Goal: Task Accomplishment & Management: Use online tool/utility

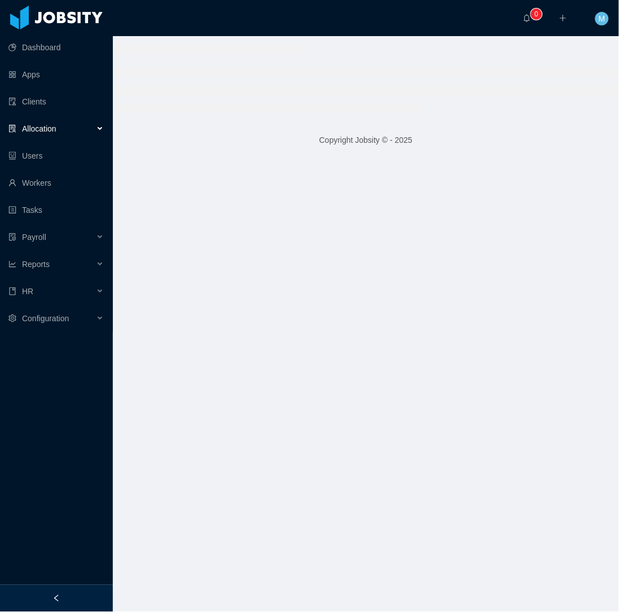
click at [94, 589] on div at bounding box center [56, 598] width 113 height 27
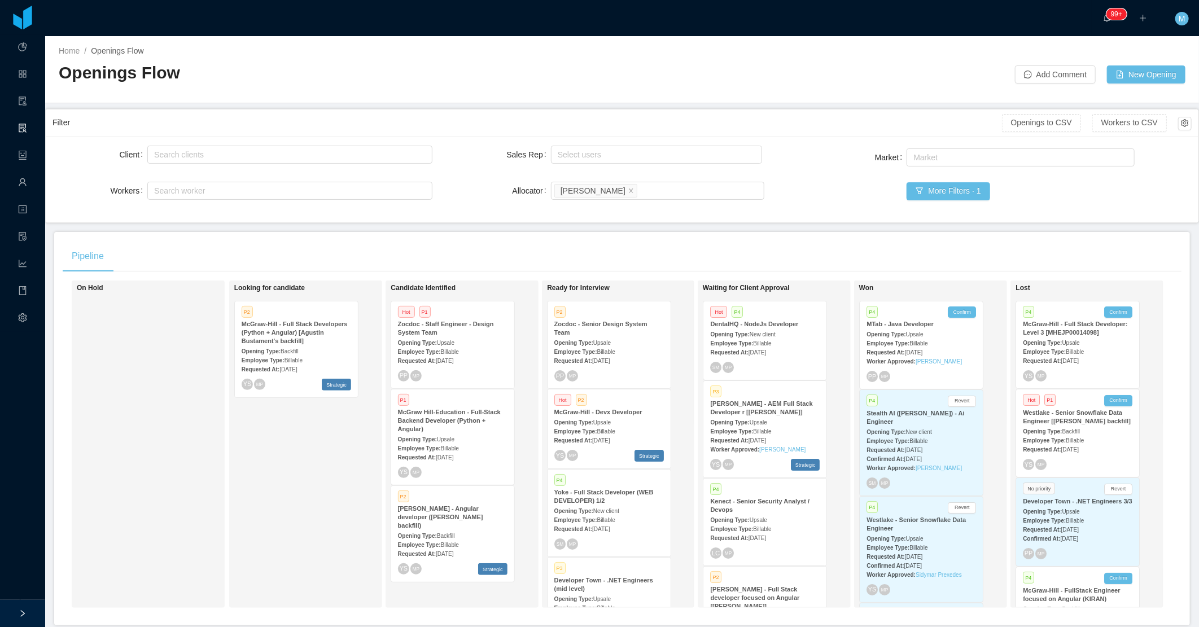
click at [619, 318] on div "P4 Confirm MTab - Java Developer Opening Type: Upsale Employee Type: Billable R…" at bounding box center [921, 345] width 123 height 88
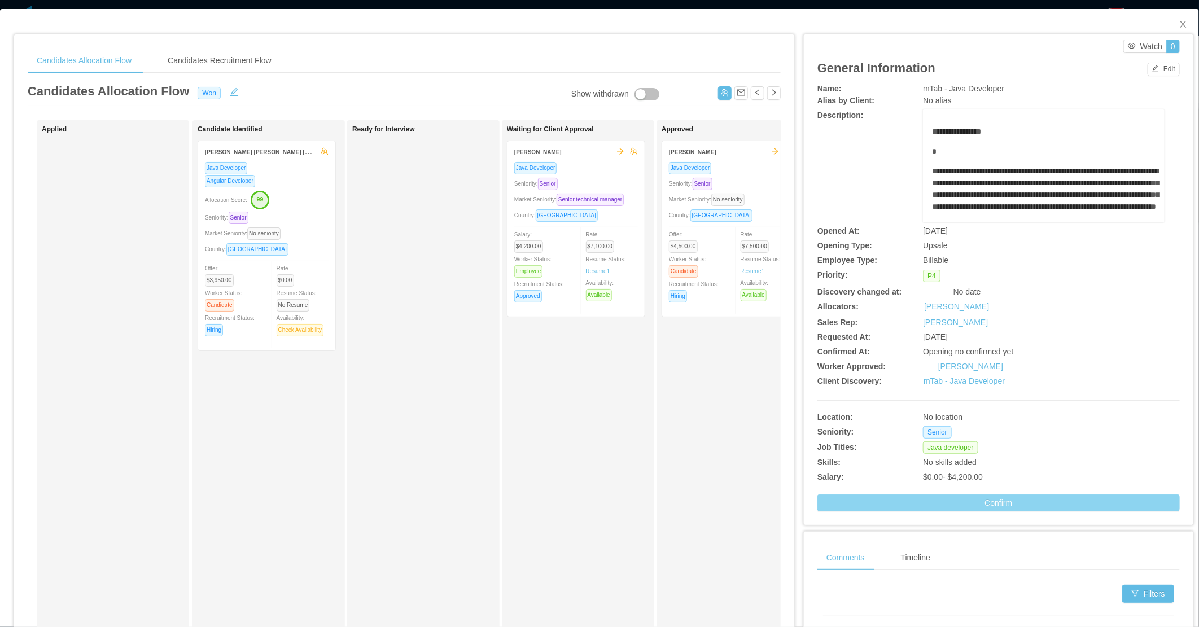
click at [619, 499] on button "Confirm" at bounding box center [998, 502] width 362 height 17
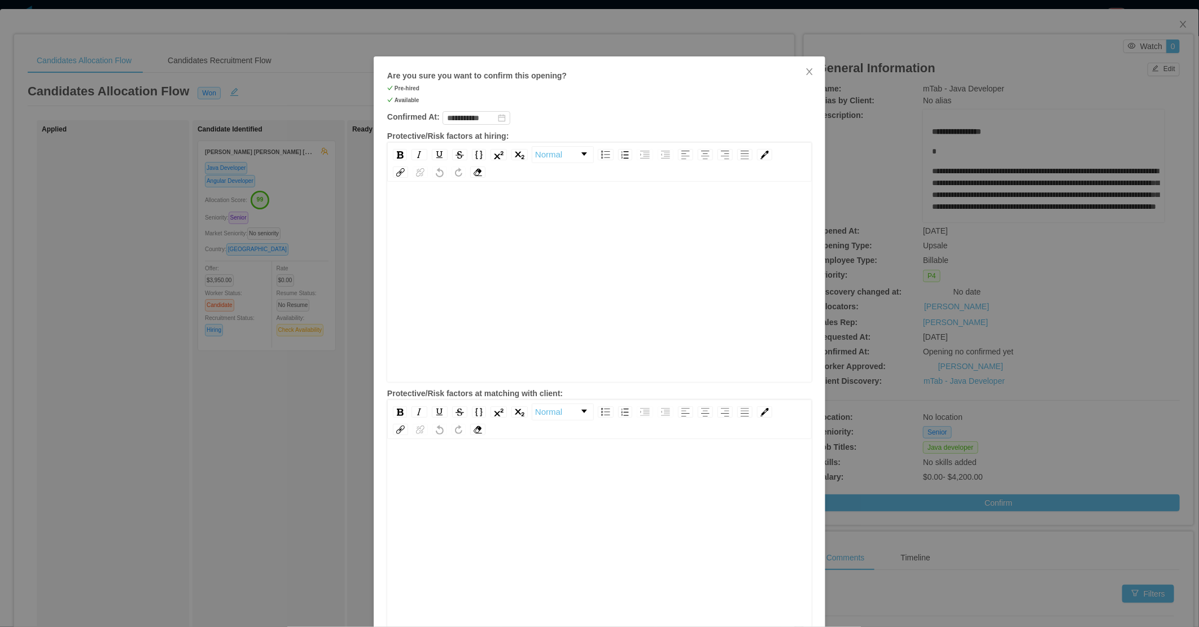
click at [619, 260] on div "rdw-editor" at bounding box center [599, 300] width 407 height 198
click at [566, 468] on div "rdw-editor" at bounding box center [599, 464] width 407 height 12
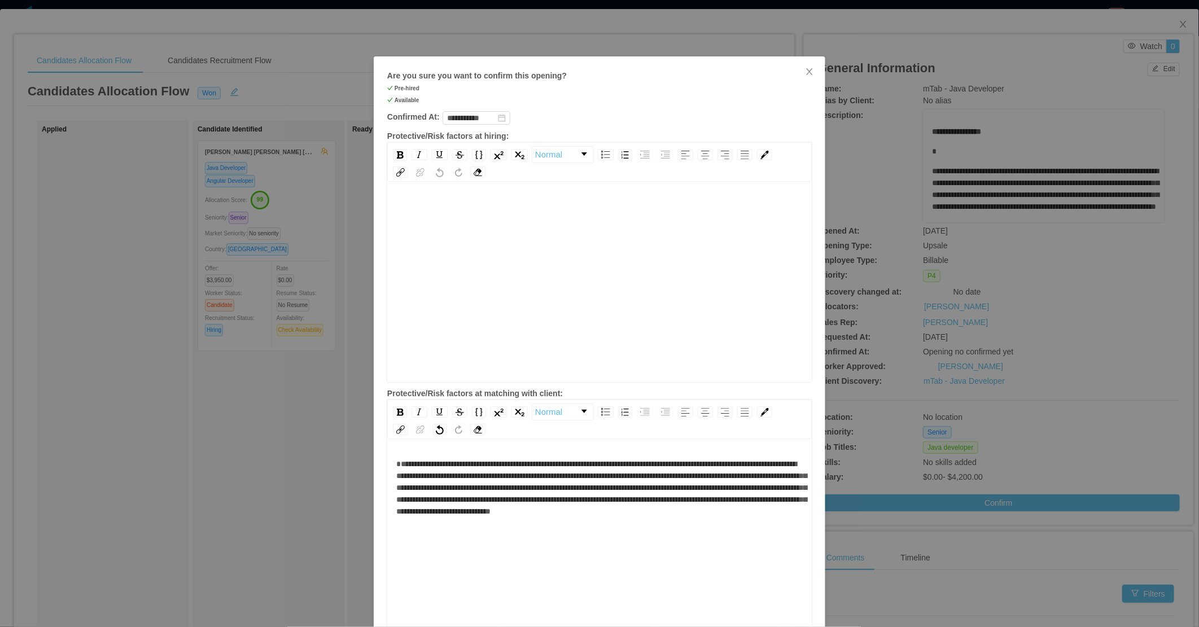
drag, startPoint x: 582, startPoint y: 260, endPoint x: 582, endPoint y: 267, distance: 7.4
click at [582, 267] on div "rdw-editor" at bounding box center [599, 300] width 407 height 198
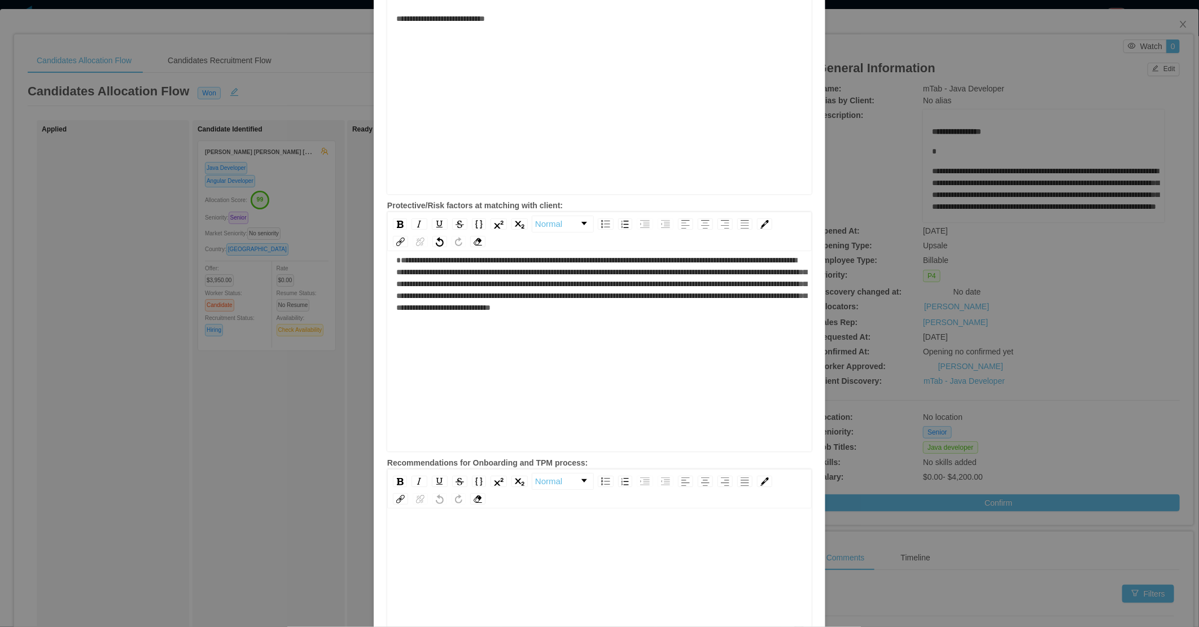
scroll to position [25, 0]
click at [538, 512] on div "rdw-wrapper" at bounding box center [599, 610] width 424 height 198
drag, startPoint x: 538, startPoint y: 514, endPoint x: 544, endPoint y: 516, distance: 5.8
click at [544, 516] on div "rdw-wrapper" at bounding box center [599, 610] width 424 height 198
drag, startPoint x: 544, startPoint y: 516, endPoint x: 538, endPoint y: 551, distance: 34.8
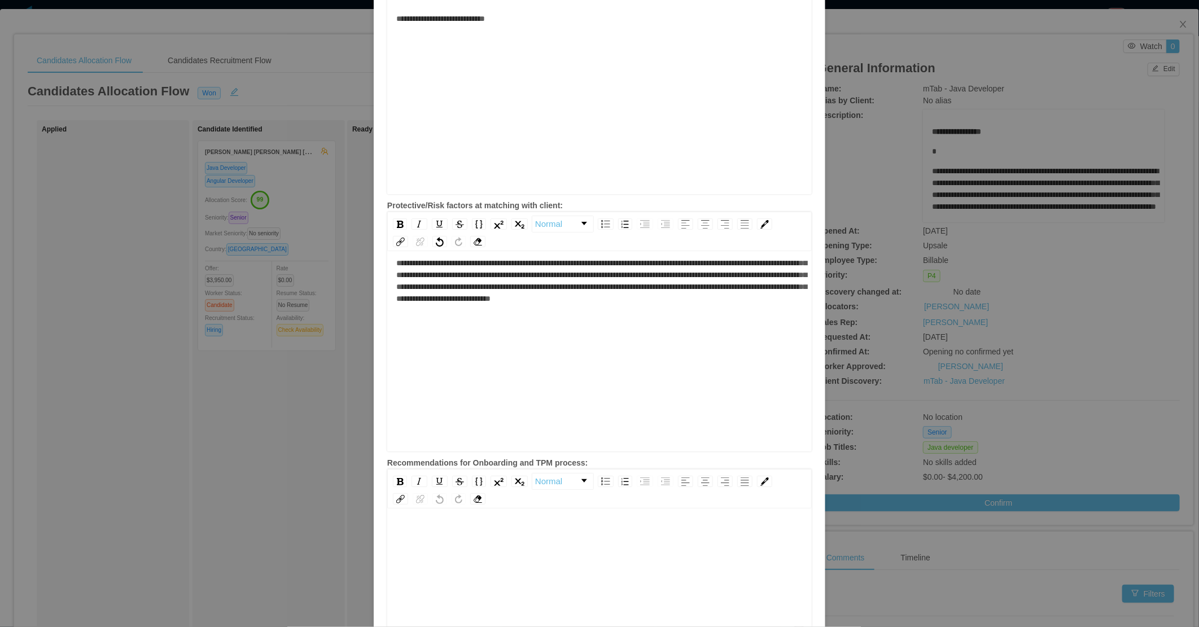
click at [538, 551] on div "rdw-editor" at bounding box center [599, 627] width 407 height 198
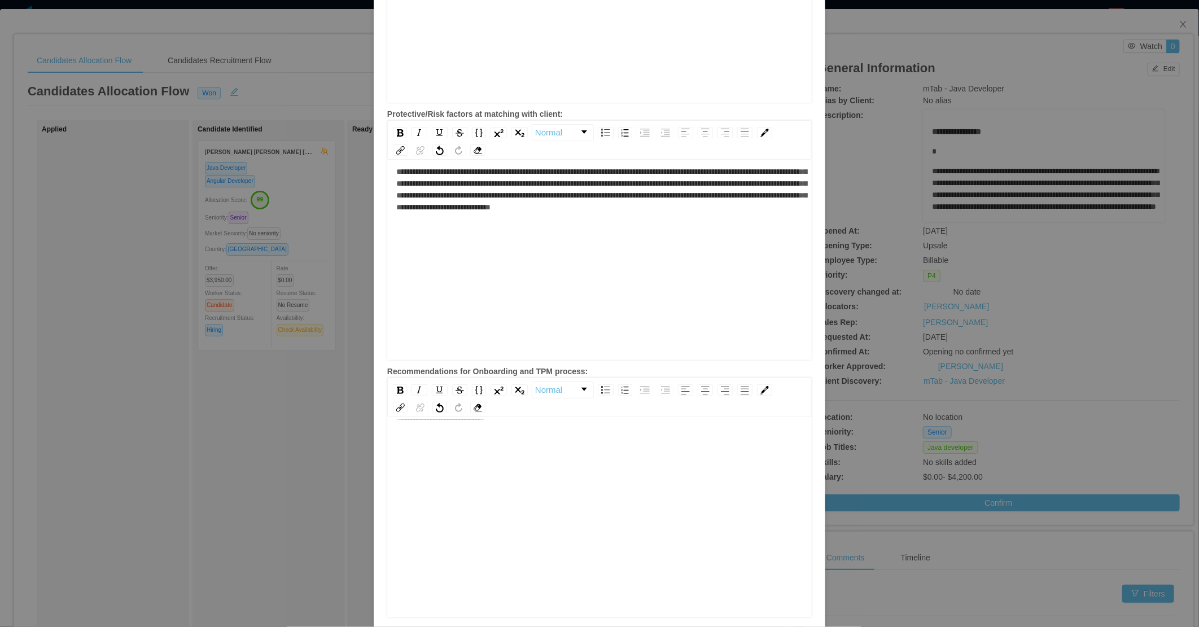
scroll to position [327, 0]
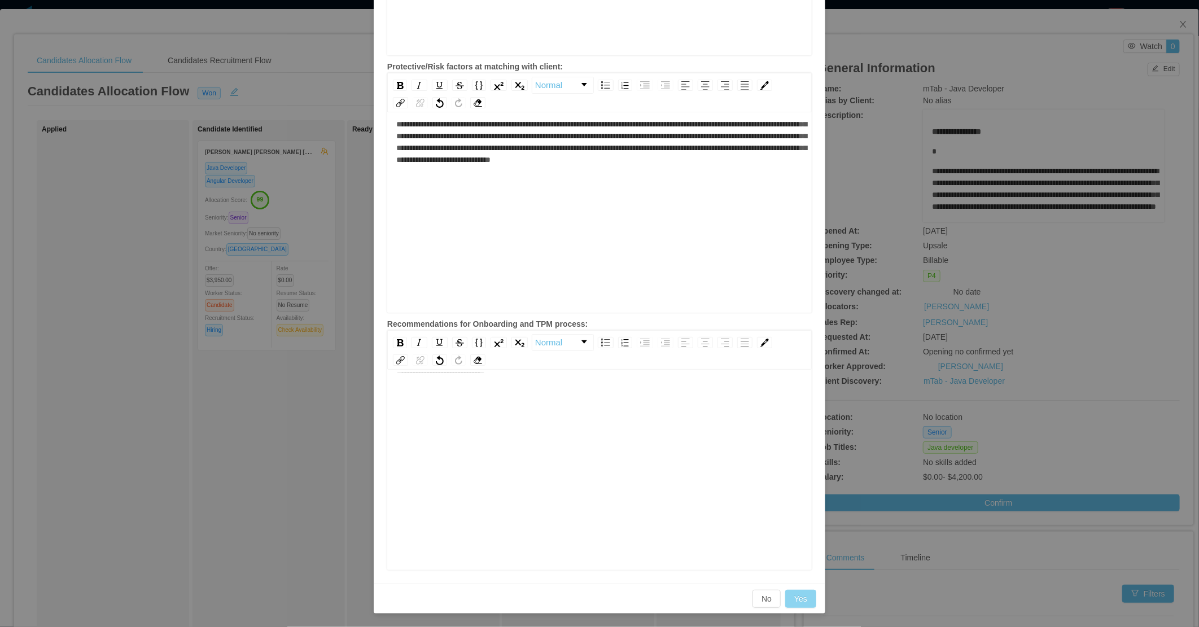
click at [619, 597] on button "Yes" at bounding box center [800, 599] width 31 height 18
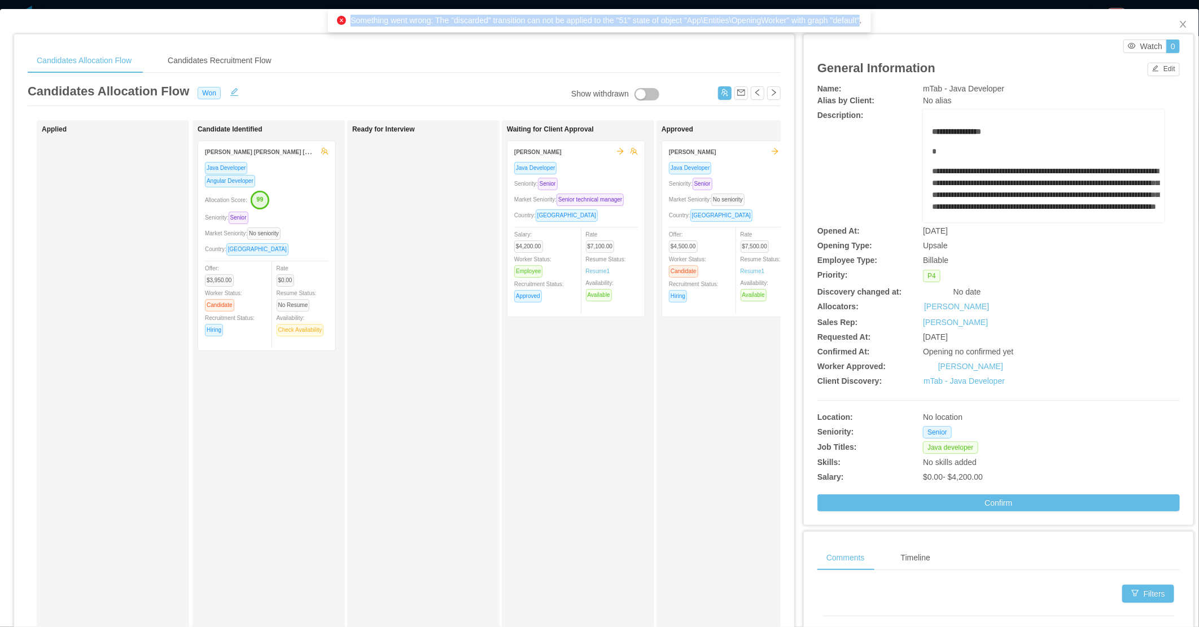
drag, startPoint x: 826, startPoint y: 19, endPoint x: 348, endPoint y: 20, distance: 478.6
click at [350, 20] on span "Something went wrong: The "discarded" transition can not be applied to the "51"…" at bounding box center [605, 20] width 511 height 9
drag, startPoint x: 407, startPoint y: 357, endPoint x: 376, endPoint y: 1, distance: 357.5
click at [408, 353] on div "Ready for Interview" at bounding box center [431, 402] width 158 height 554
